Goal: Task Accomplishment & Management: Manage account settings

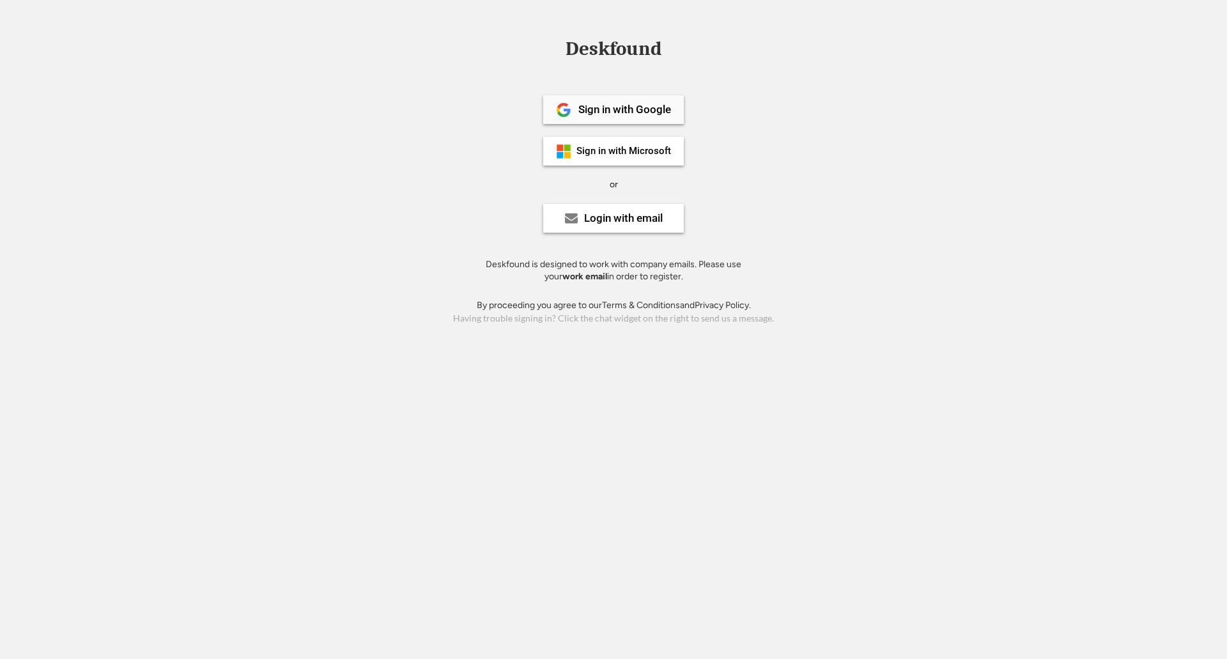
click at [635, 116] on div "Sign in with Google" at bounding box center [613, 109] width 141 height 29
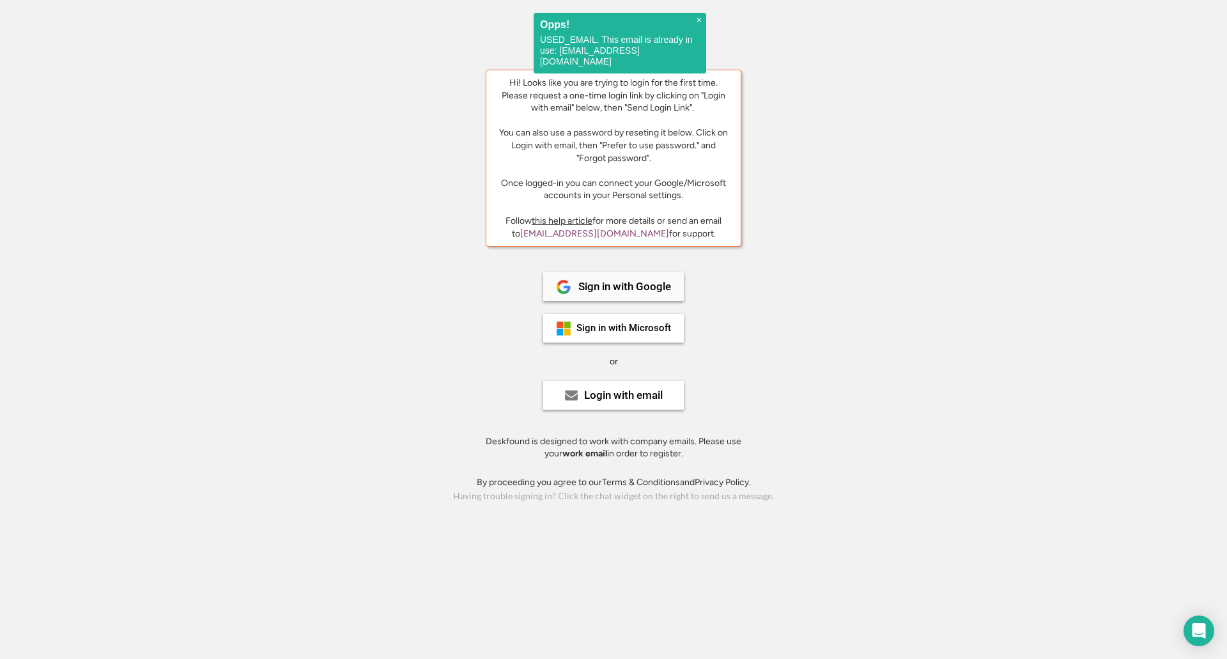
click at [639, 290] on div "Sign in with Google" at bounding box center [624, 286] width 93 height 11
click at [589, 398] on div "Login with email" at bounding box center [623, 395] width 79 height 11
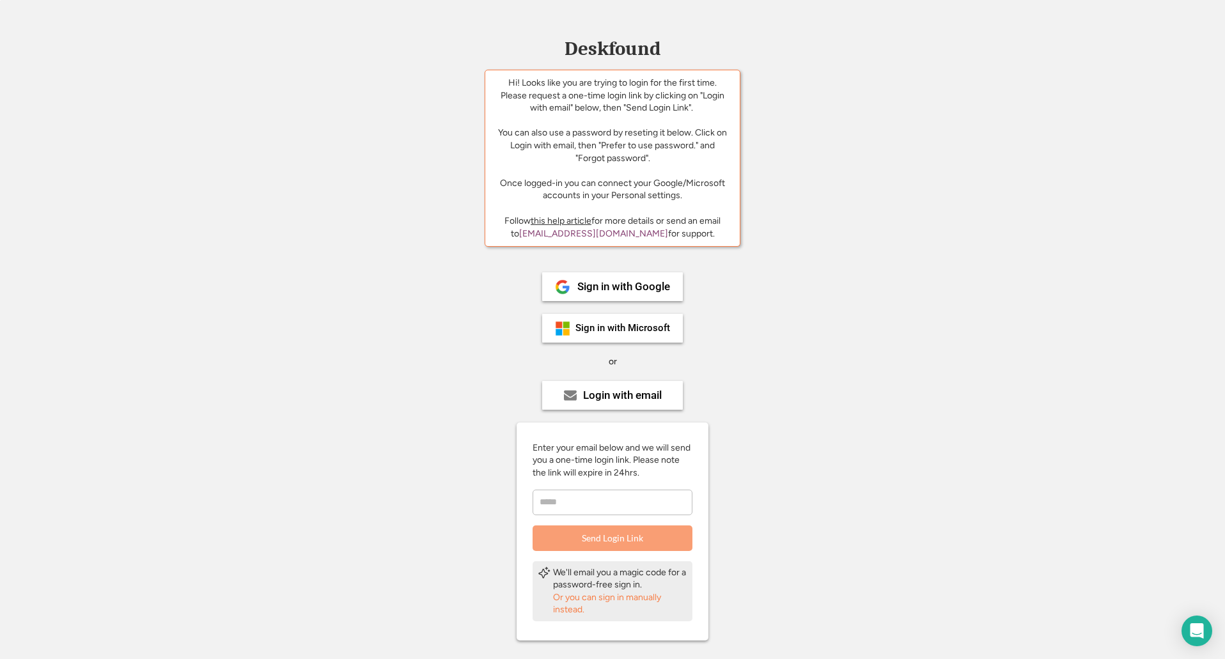
click at [584, 497] on input "email" at bounding box center [612, 503] width 160 height 26
type input "**********"
click at [614, 534] on button "Send Login Link" at bounding box center [612, 538] width 160 height 26
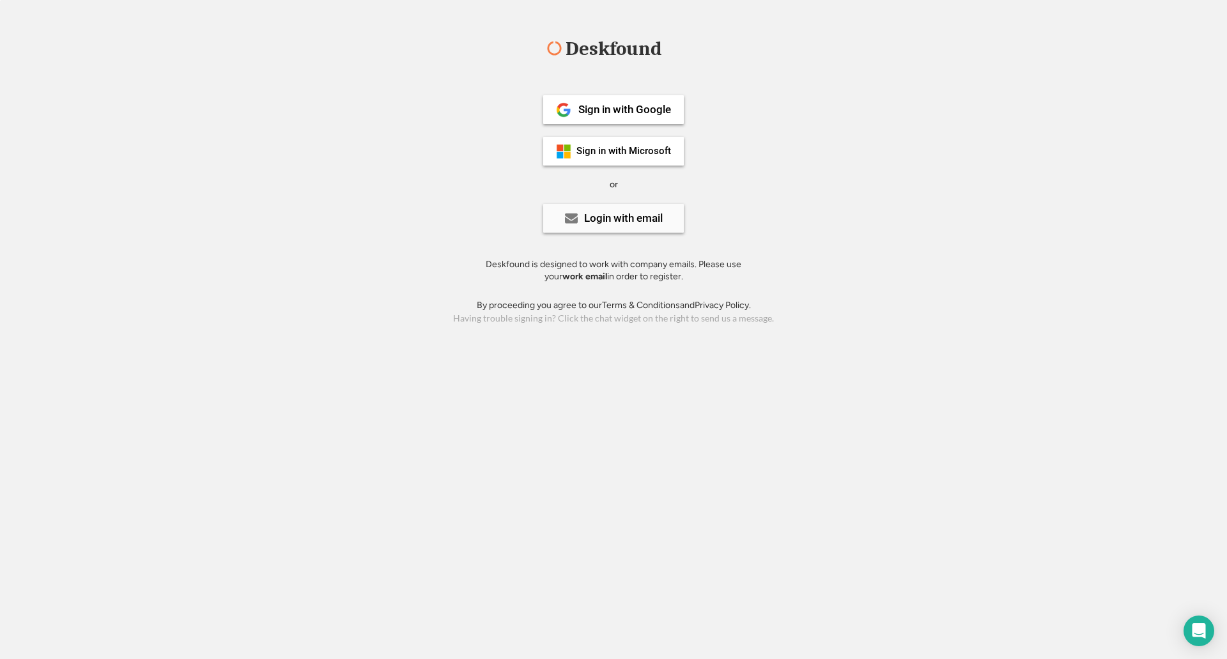
click at [647, 226] on div "Login with email" at bounding box center [613, 218] width 141 height 29
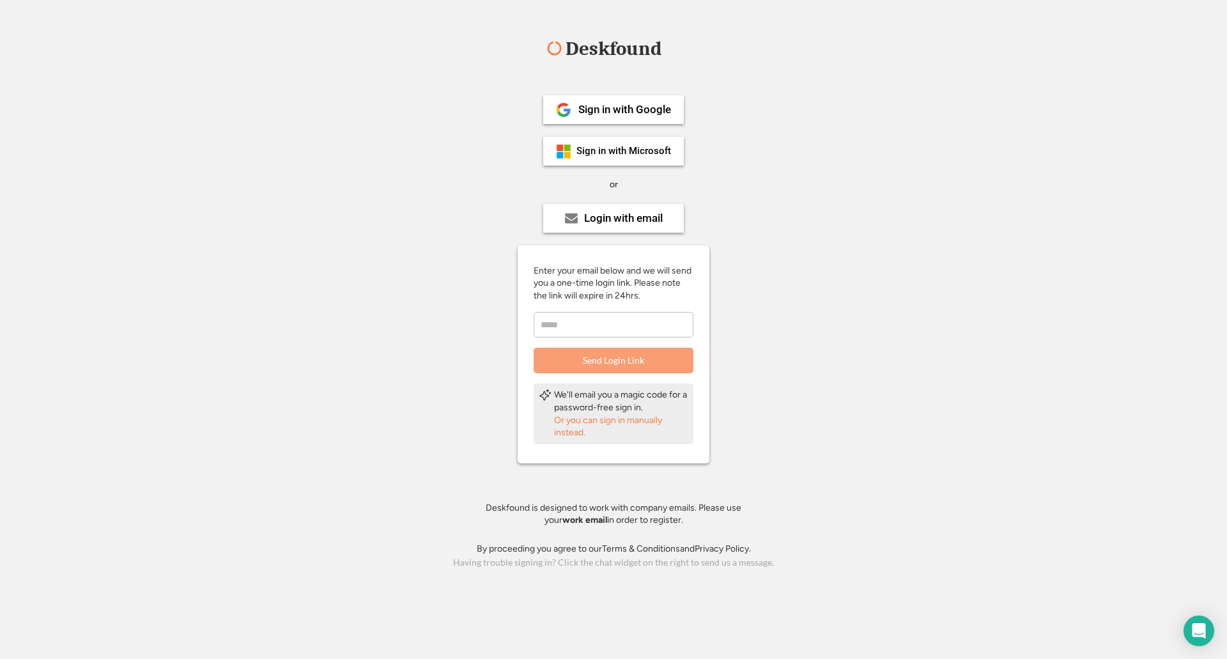
click at [805, 84] on div "Deskfound Sign in with Google Sign in with Microsoft or Login with email Enter …" at bounding box center [613, 305] width 1227 height 532
click at [662, 112] on div "Sign in with Google" at bounding box center [624, 109] width 93 height 11
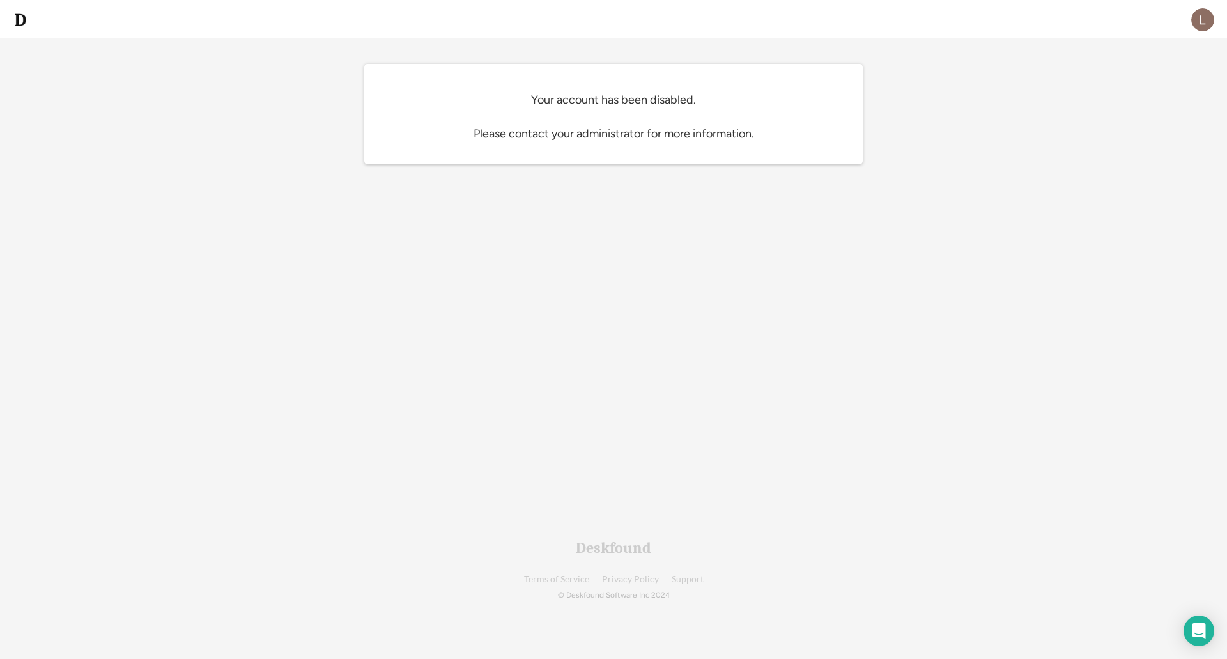
click at [709, 121] on div "Your account has been disabled. Please contact your administrator for more info…" at bounding box center [613, 129] width 499 height 72
click at [1209, 10] on img at bounding box center [1202, 19] width 23 height 23
click at [1103, 116] on div "Log out" at bounding box center [1140, 121] width 139 height 18
